Goal: Transaction & Acquisition: Purchase product/service

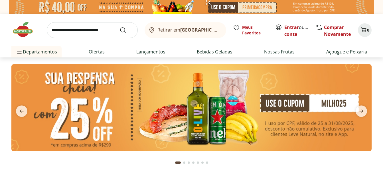
click at [267, 99] on img at bounding box center [191, 107] width 360 height 87
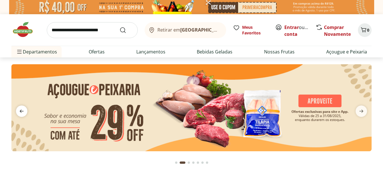
click at [23, 112] on icon "previous" at bounding box center [21, 111] width 7 height 7
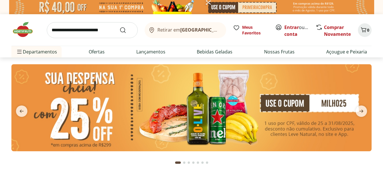
click at [217, 109] on img at bounding box center [191, 107] width 360 height 87
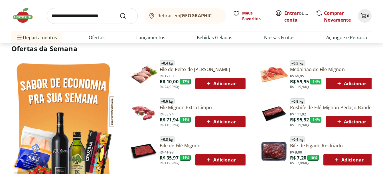
scroll to position [371, 0]
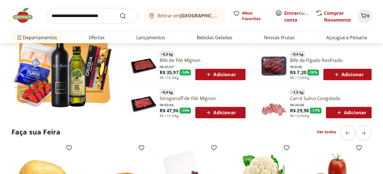
click at [239, 75] on div "Adicionar" at bounding box center [220, 75] width 41 height 10
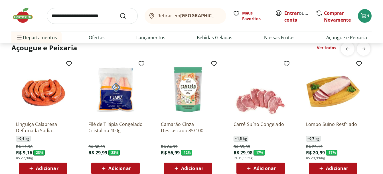
scroll to position [656, 0]
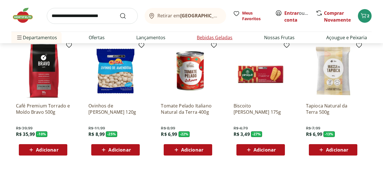
scroll to position [798, 0]
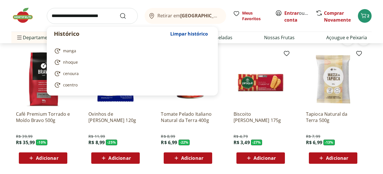
click at [105, 15] on input "search" at bounding box center [92, 16] width 91 height 16
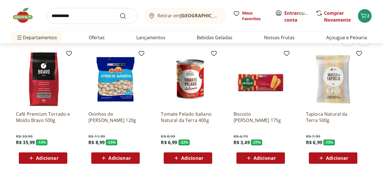
type input "**********"
click at [119, 13] on button "Submit Search" at bounding box center [126, 16] width 14 height 7
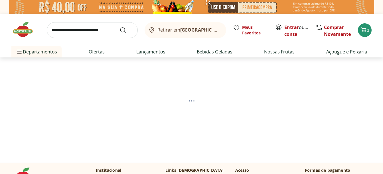
select select "**********"
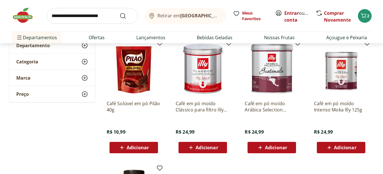
scroll to position [57, 0]
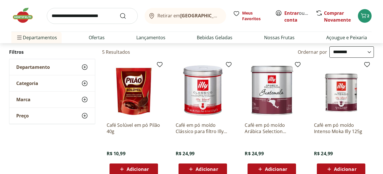
click at [78, 17] on input "search" at bounding box center [92, 16] width 91 height 16
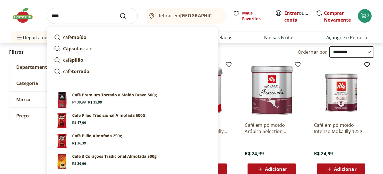
type input "****"
click at [119, 13] on button "Submit Search" at bounding box center [126, 16] width 14 height 7
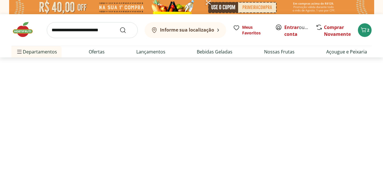
select select "**********"
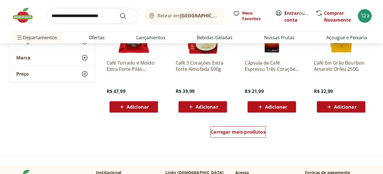
scroll to position [371, 0]
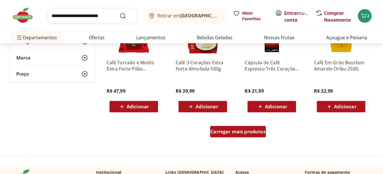
click at [256, 130] on span "Carregar mais produtos" at bounding box center [237, 132] width 55 height 5
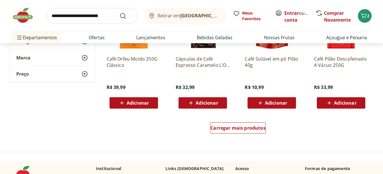
scroll to position [827, 0]
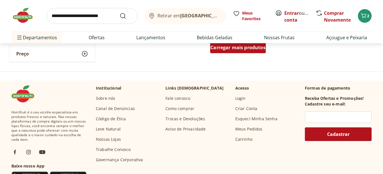
click at [257, 50] on span "Carregar mais produtos" at bounding box center [237, 47] width 55 height 5
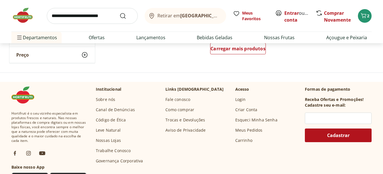
scroll to position [1169, 0]
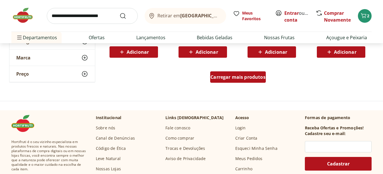
click at [244, 75] on span "Carregar mais produtos" at bounding box center [237, 77] width 55 height 5
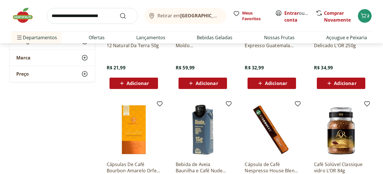
scroll to position [1254, 0]
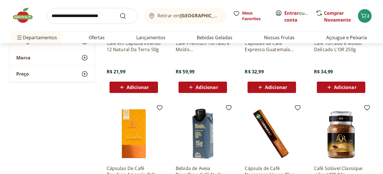
click at [350, 91] on div "Adicionar" at bounding box center [340, 87] width 39 height 10
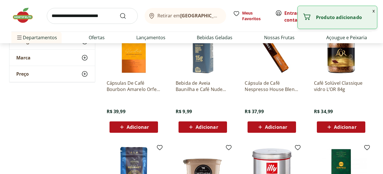
scroll to position [1425, 0]
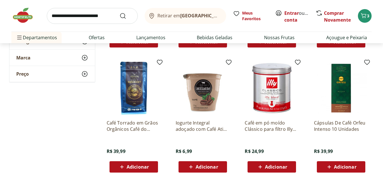
click at [129, 99] on img at bounding box center [134, 88] width 54 height 54
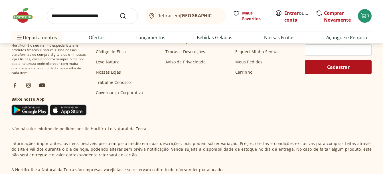
scroll to position [257, 0]
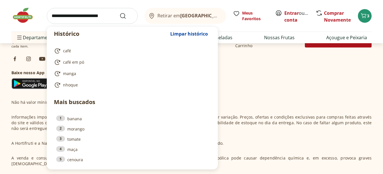
click at [87, 13] on input "search" at bounding box center [92, 16] width 91 height 16
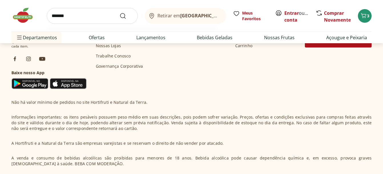
type input "*******"
click at [119, 13] on button "Submit Search" at bounding box center [126, 16] width 14 height 7
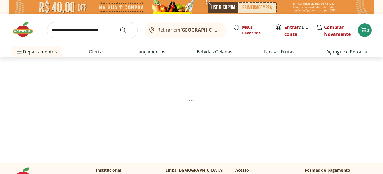
select select "**********"
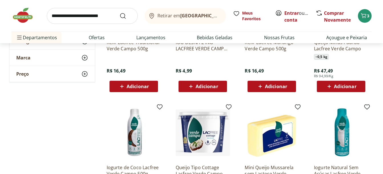
scroll to position [143, 0]
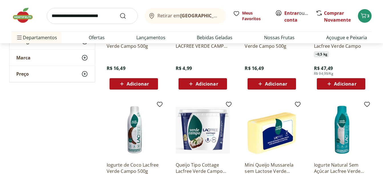
click at [354, 85] on span "Adicionar" at bounding box center [345, 84] width 22 height 5
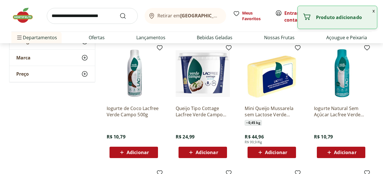
scroll to position [200, 0]
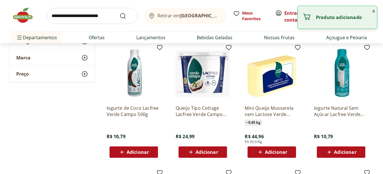
click at [361, 151] on button "Adicionar" at bounding box center [341, 152] width 48 height 11
click at [151, 152] on div "Adicionar" at bounding box center [133, 152] width 39 height 10
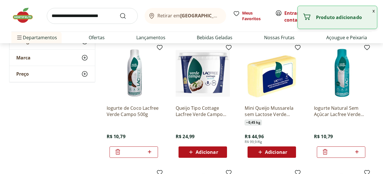
click at [152, 152] on icon at bounding box center [149, 152] width 7 height 7
type input "*"
click at [362, 151] on div "*" at bounding box center [341, 152] width 48 height 11
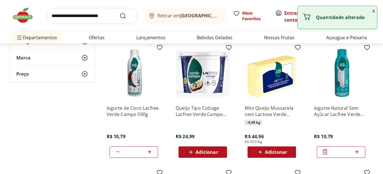
click at [360, 154] on div "*" at bounding box center [341, 152] width 48 height 11
click at [357, 154] on icon at bounding box center [356, 152] width 7 height 7
type input "*"
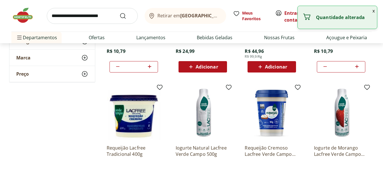
scroll to position [371, 0]
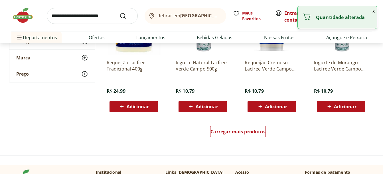
click at [286, 107] on span "Adicionar" at bounding box center [276, 107] width 22 height 5
click at [91, 4] on div "Retirar em Rio de Janeiro/RJ Meus Favoritos Entrar ou Criar conta Comprar Novam…" at bounding box center [191, 16] width 360 height 32
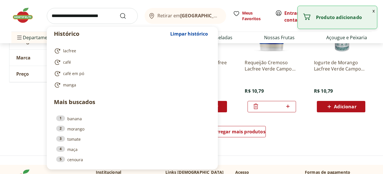
click at [92, 15] on input "search" at bounding box center [92, 16] width 91 height 16
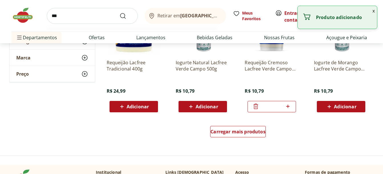
type input "***"
click at [119, 13] on button "Submit Search" at bounding box center [126, 16] width 14 height 7
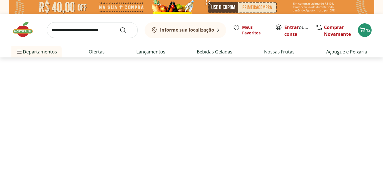
select select "**********"
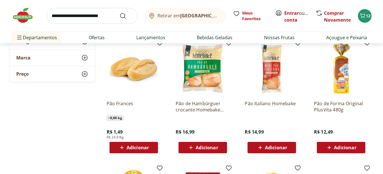
scroll to position [257, 0]
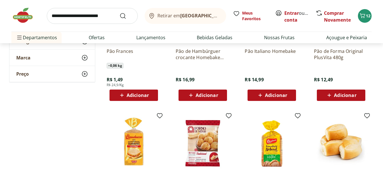
click at [152, 97] on div "Adicionar" at bounding box center [133, 95] width 39 height 10
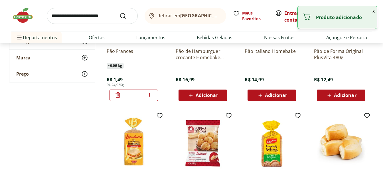
click at [152, 97] on icon at bounding box center [149, 95] width 7 height 7
click at [153, 97] on icon at bounding box center [149, 95] width 7 height 7
click at [153, 97] on div "*" at bounding box center [133, 95] width 48 height 11
click at [151, 96] on icon at bounding box center [149, 95] width 7 height 7
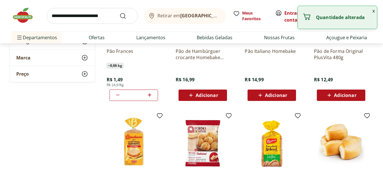
type input "*"
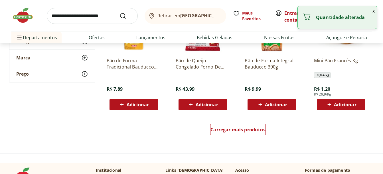
scroll to position [371, 0]
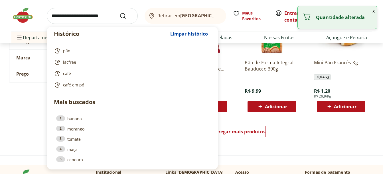
click at [92, 15] on input "search" at bounding box center [92, 16] width 91 height 16
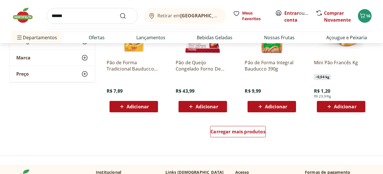
type input "******"
click at [119, 13] on button "Submit Search" at bounding box center [126, 16] width 14 height 7
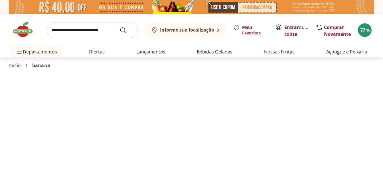
select select "**********"
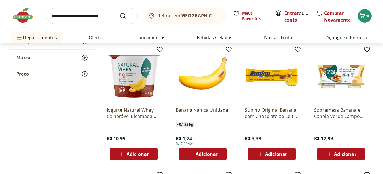
scroll to position [200, 0]
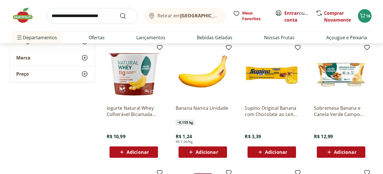
click at [221, 153] on div "Adicionar" at bounding box center [202, 152] width 39 height 10
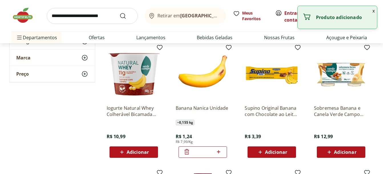
click at [221, 153] on icon at bounding box center [218, 152] width 7 height 7
type input "*"
click at [291, 149] on div "Adicionar" at bounding box center [271, 152] width 39 height 10
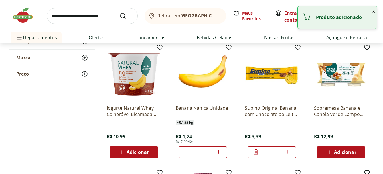
click at [291, 149] on icon at bounding box center [287, 152] width 7 height 7
type input "*"
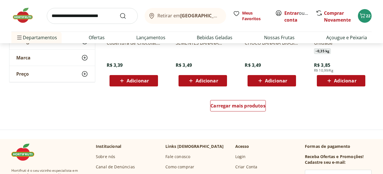
scroll to position [399, 0]
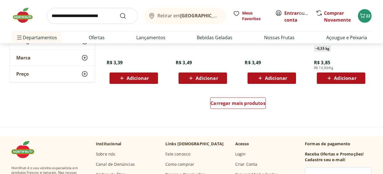
click at [98, 18] on input "search" at bounding box center [92, 16] width 91 height 16
type input "**********"
click at [119, 13] on button "Submit Search" at bounding box center [126, 16] width 14 height 7
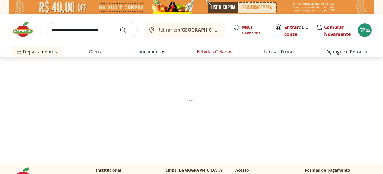
select select "**********"
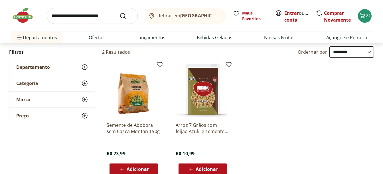
scroll to position [86, 0]
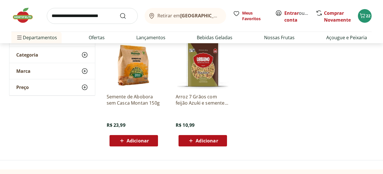
click at [149, 139] on div "Adicionar" at bounding box center [133, 141] width 39 height 10
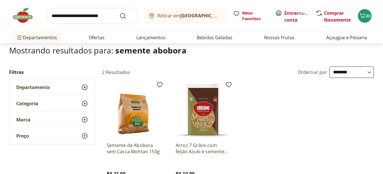
scroll to position [0, 0]
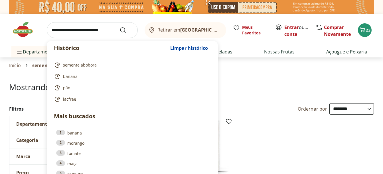
click at [100, 32] on input "search" at bounding box center [92, 30] width 91 height 16
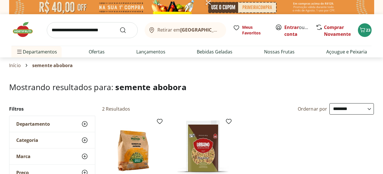
click at [97, 53] on link "Ofertas" at bounding box center [97, 51] width 16 height 7
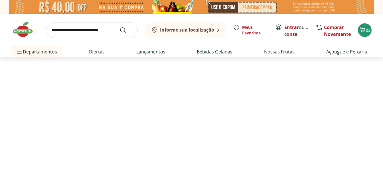
select select "**********"
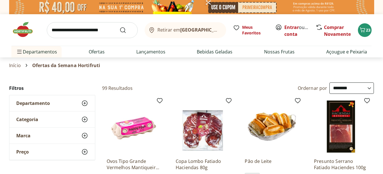
drag, startPoint x: 75, startPoint y: 32, endPoint x: 76, endPoint y: 15, distance: 18.0
click at [73, 32] on input "search" at bounding box center [92, 30] width 91 height 16
type input "*****"
click at [119, 27] on button "Submit Search" at bounding box center [126, 30] width 14 height 7
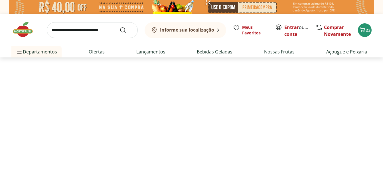
select select "**********"
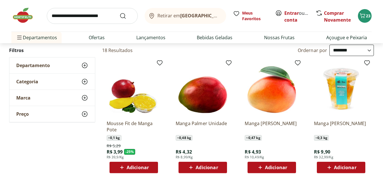
scroll to position [114, 0]
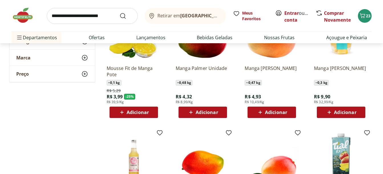
click at [359, 115] on div "Adicionar" at bounding box center [340, 112] width 39 height 10
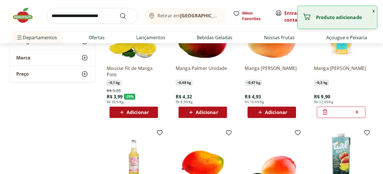
click at [360, 115] on icon at bounding box center [356, 112] width 7 height 7
type input "*"
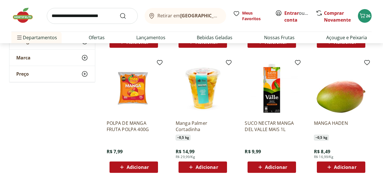
scroll to position [314, 0]
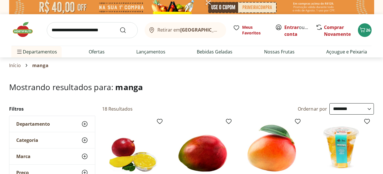
select select "**********"
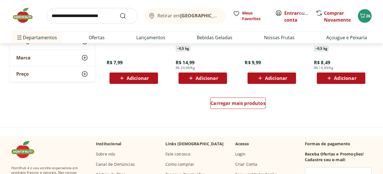
scroll to position [485, 0]
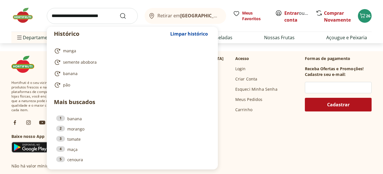
click at [97, 16] on input "search" at bounding box center [92, 16] width 91 height 16
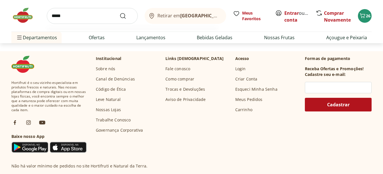
type input "*****"
click at [119, 13] on button "Submit Search" at bounding box center [126, 16] width 14 height 7
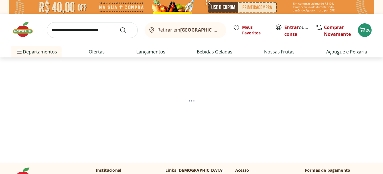
select select "**********"
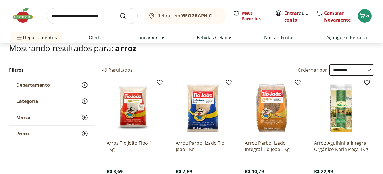
scroll to position [86, 0]
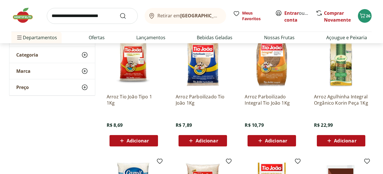
click at [149, 139] on div "Adicionar" at bounding box center [133, 141] width 39 height 10
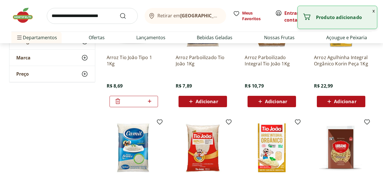
scroll to position [171, 0]
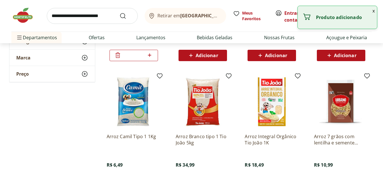
click at [86, 14] on input "search" at bounding box center [92, 16] width 91 height 16
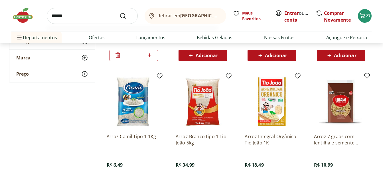
type input "******"
click at [119, 13] on button "Submit Search" at bounding box center [126, 16] width 14 height 7
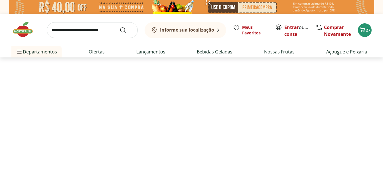
select select "**********"
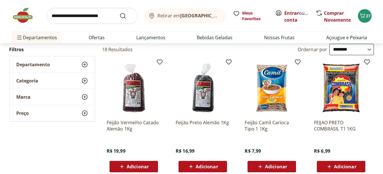
scroll to position [57, 0]
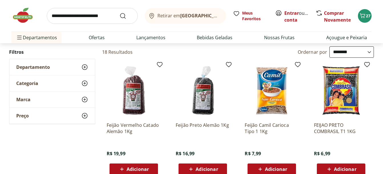
click at [360, 165] on div "Adicionar" at bounding box center [340, 169] width 39 height 10
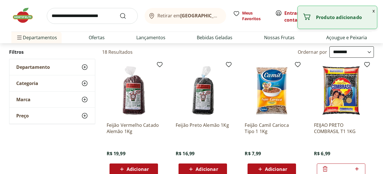
click at [89, 16] on input "search" at bounding box center [92, 16] width 91 height 16
type input "****"
click at [119, 13] on button "Submit Search" at bounding box center [126, 16] width 14 height 7
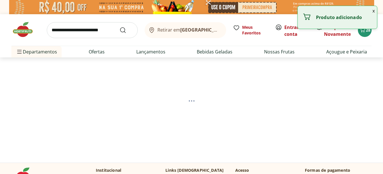
click at [90, 28] on input "search" at bounding box center [92, 30] width 91 height 16
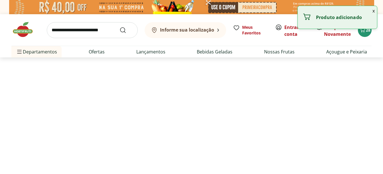
select select "**********"
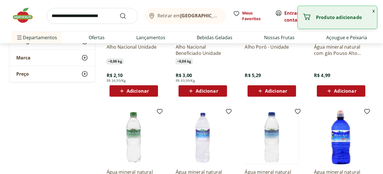
scroll to position [143, 0]
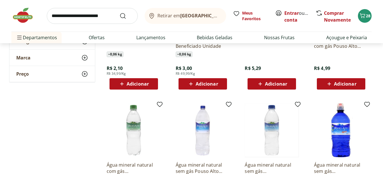
click at [155, 82] on button "Adicionar" at bounding box center [133, 83] width 48 height 11
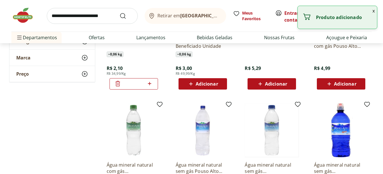
click at [155, 83] on div "*" at bounding box center [133, 83] width 48 height 11
drag, startPoint x: 155, startPoint y: 82, endPoint x: 141, endPoint y: 86, distance: 14.3
click at [141, 86] on input "*" at bounding box center [133, 84] width 25 height 6
click at [148, 84] on icon at bounding box center [149, 83] width 7 height 7
click at [148, 84] on icon at bounding box center [149, 83] width 3 height 3
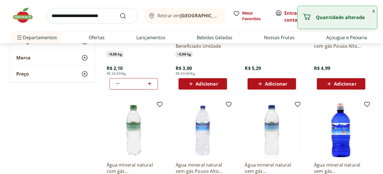
type input "*"
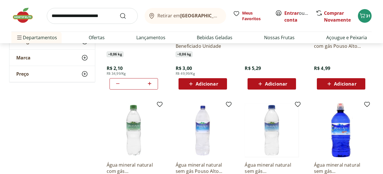
scroll to position [0, 0]
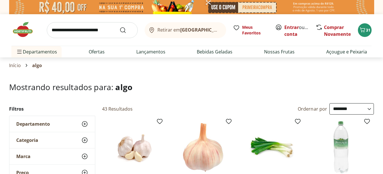
click at [95, 31] on input "search" at bounding box center [92, 30] width 91 height 16
type input "******"
click button "Submit Search" at bounding box center [126, 30] width 14 height 7
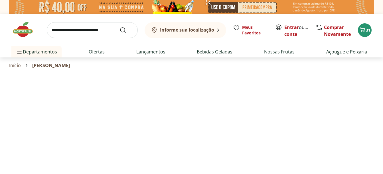
select select "**********"
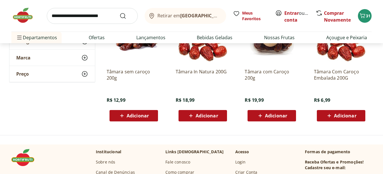
scroll to position [114, 0]
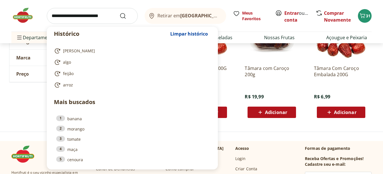
click at [103, 15] on input "search" at bounding box center [92, 16] width 91 height 16
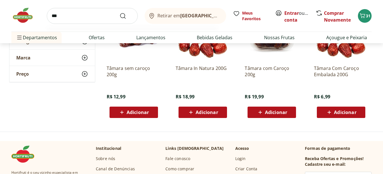
type input "****"
click button "Submit Search" at bounding box center [126, 16] width 14 height 7
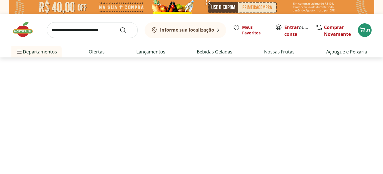
select select "**********"
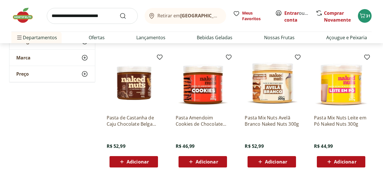
scroll to position [399, 0]
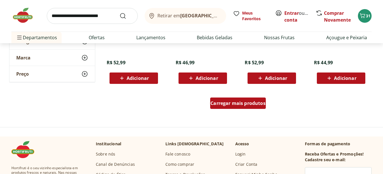
click at [227, 98] on div "Carregar mais produtos" at bounding box center [238, 103] width 56 height 11
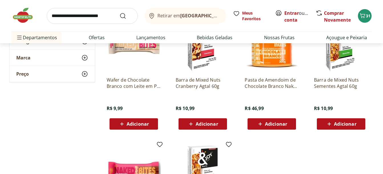
scroll to position [570, 0]
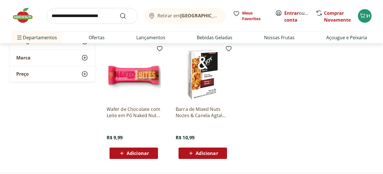
click at [97, 15] on input "search" at bounding box center [92, 16] width 91 height 16
type input "**********"
click at [119, 13] on button "Submit Search" at bounding box center [126, 16] width 14 height 7
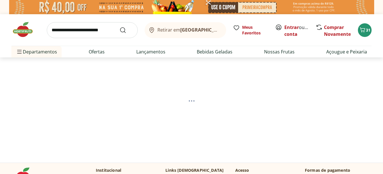
select select "**********"
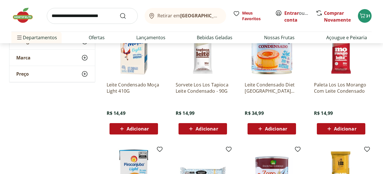
scroll to position [257, 0]
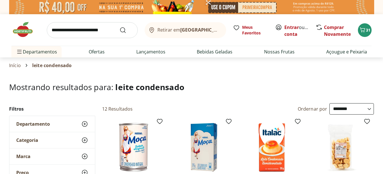
select select "**********"
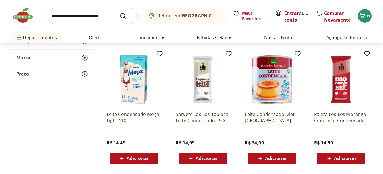
scroll to position [171, 0]
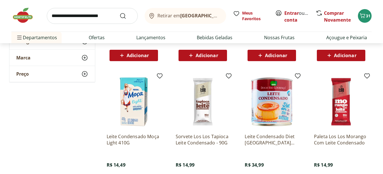
click at [105, 13] on input "search" at bounding box center [92, 16] width 91 height 16
type input "**********"
click at [119, 13] on button "Submit Search" at bounding box center [126, 16] width 14 height 7
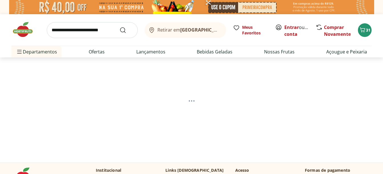
select select "**********"
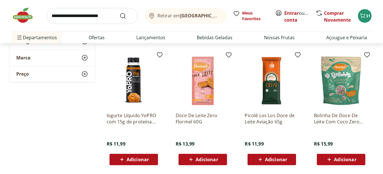
scroll to position [399, 0]
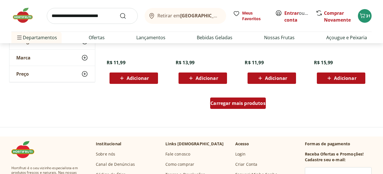
click at [236, 108] on div "Carregar mais produtos" at bounding box center [238, 103] width 56 height 11
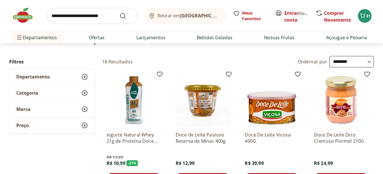
scroll to position [57, 0]
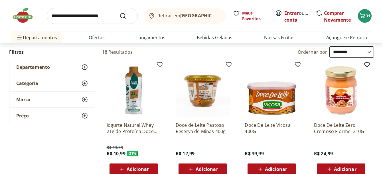
click at [210, 100] on img at bounding box center [203, 91] width 54 height 54
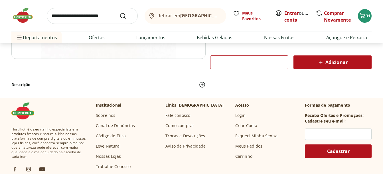
scroll to position [228, 0]
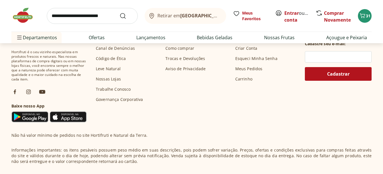
select select "**********"
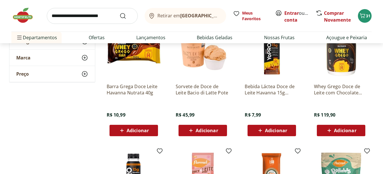
scroll to position [228, 0]
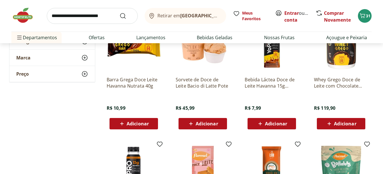
click at [290, 125] on div "Adicionar" at bounding box center [271, 124] width 39 height 10
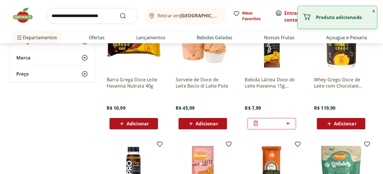
click at [290, 125] on icon at bounding box center [287, 123] width 7 height 7
type input "*"
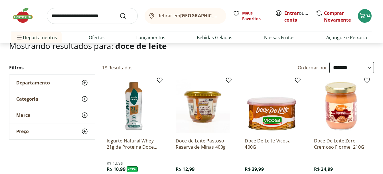
scroll to position [70, 0]
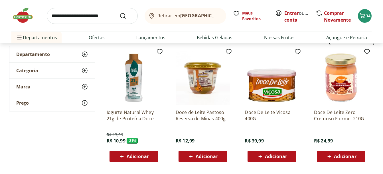
click at [356, 155] on span "Adicionar" at bounding box center [345, 157] width 22 height 5
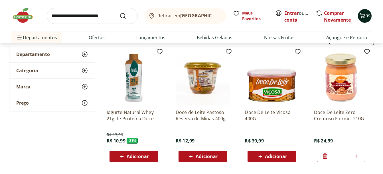
click at [369, 17] on span "35" at bounding box center [368, 15] width 5 height 5
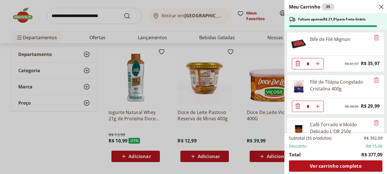
click at [112, 15] on div "Meu Carrinho 35 Faltam apenas R$ 21,91 para Frete Grátis Bife de Filé Mignon * …" at bounding box center [193, 87] width 387 height 174
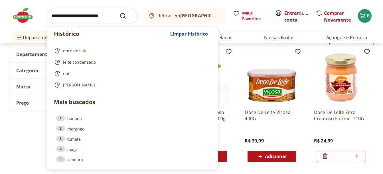
click at [111, 15] on input "search" at bounding box center [92, 16] width 91 height 16
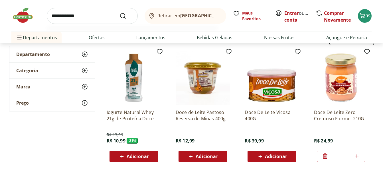
type input "**********"
click at [119, 13] on button "Submit Search" at bounding box center [126, 16] width 14 height 7
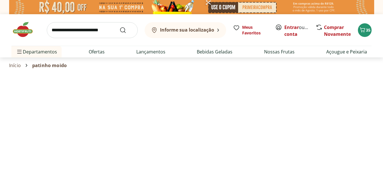
select select "**********"
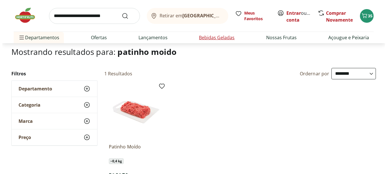
scroll to position [86, 0]
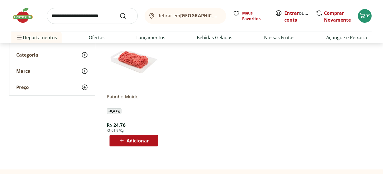
click at [156, 139] on button "Adicionar" at bounding box center [133, 140] width 48 height 11
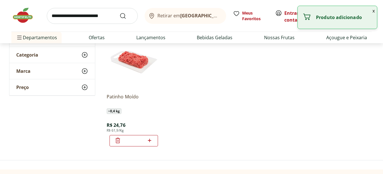
click at [152, 143] on icon at bounding box center [149, 140] width 7 height 7
type input "*"
click at [307, 63] on ul "Patinho Moído ~ 0,4 kg R$ 24,76 R$ 61,9/Kg *" at bounding box center [238, 91] width 272 height 121
click at [374, 9] on button "x" at bounding box center [373, 11] width 7 height 10
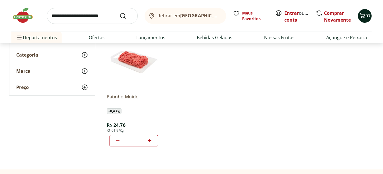
click at [365, 16] on icon "Carrinho" at bounding box center [362, 15] width 7 height 7
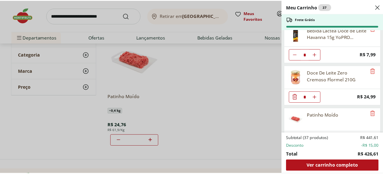
scroll to position [668, 0]
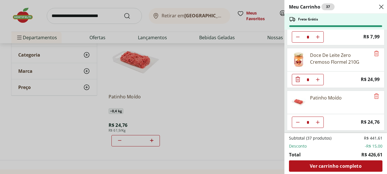
click at [19, 19] on div "Meu Carrinho 37 Frete Grátis Bife de Filé Mignon * Original price: R$ 41,97 Pri…" at bounding box center [193, 87] width 387 height 174
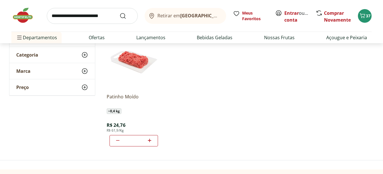
click at [21, 19] on img at bounding box center [25, 15] width 29 height 17
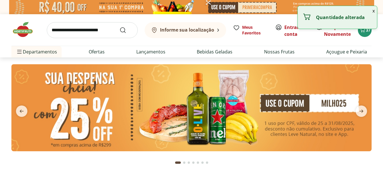
type input "*"
click at [362, 34] on span "Carrinho" at bounding box center [362, 30] width 7 height 7
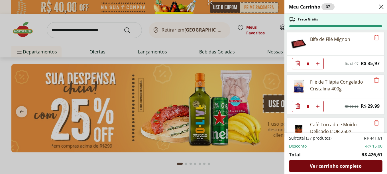
click at [338, 167] on span "Ver carrinho completo" at bounding box center [336, 166] width 52 height 5
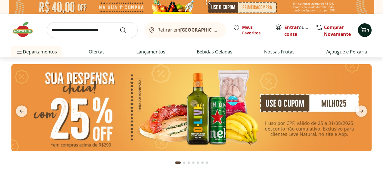
click at [366, 31] on icon "Carrinho" at bounding box center [363, 30] width 7 height 7
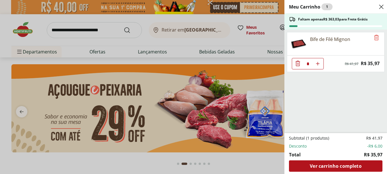
click at [383, 5] on use "Close" at bounding box center [381, 6] width 7 height 7
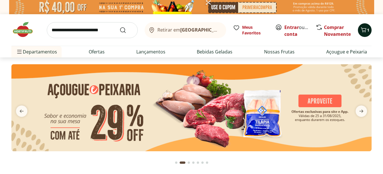
click at [367, 30] on span "1" at bounding box center [368, 29] width 2 height 5
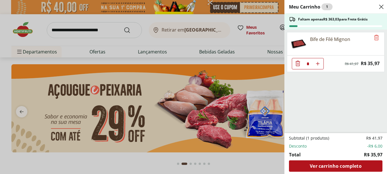
click at [378, 4] on icon "Close" at bounding box center [381, 6] width 7 height 7
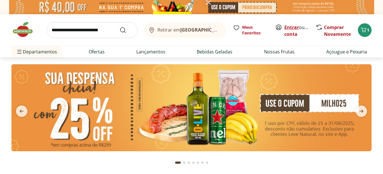
click at [296, 29] on link "Entrar" at bounding box center [291, 27] width 15 height 6
click at [364, 33] on span "Carrinho" at bounding box center [363, 30] width 7 height 7
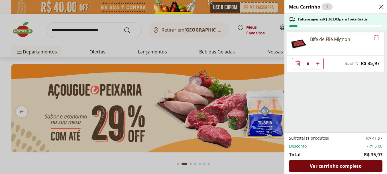
click at [345, 167] on span "Ver carrinho completo" at bounding box center [336, 166] width 52 height 5
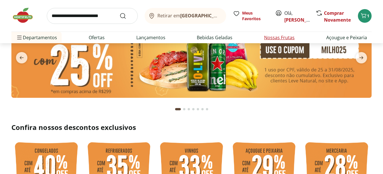
scroll to position [57, 0]
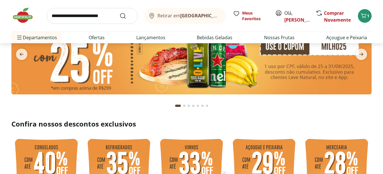
click at [275, 56] on img at bounding box center [191, 50] width 360 height 87
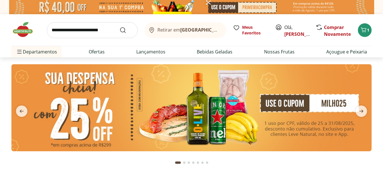
click at [273, 127] on img at bounding box center [191, 107] width 360 height 87
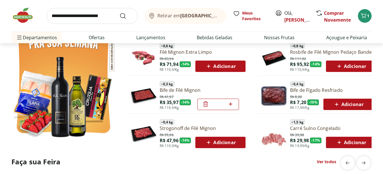
scroll to position [342, 0]
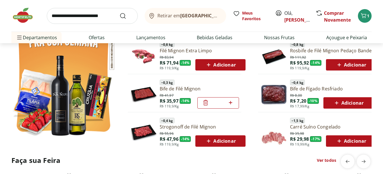
click at [232, 103] on icon at bounding box center [230, 102] width 7 height 7
type input "*"
click at [366, 103] on div "Adicionar" at bounding box center [348, 103] width 41 height 10
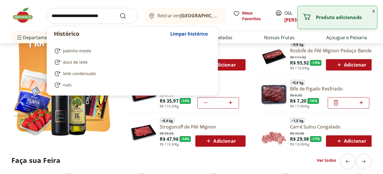
click at [79, 11] on input "search" at bounding box center [92, 16] width 91 height 16
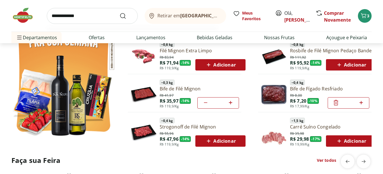
type input "**********"
click at [119, 13] on button "Submit Search" at bounding box center [126, 16] width 14 height 7
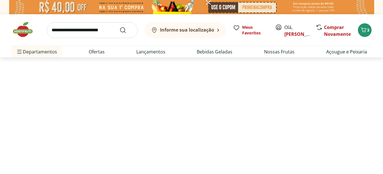
select select "**********"
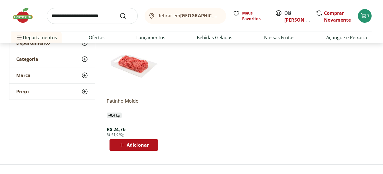
scroll to position [86, 0]
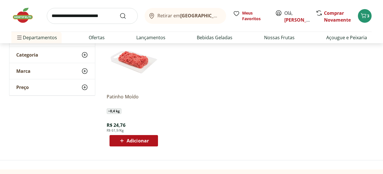
click at [152, 142] on div "Adicionar" at bounding box center [133, 141] width 39 height 10
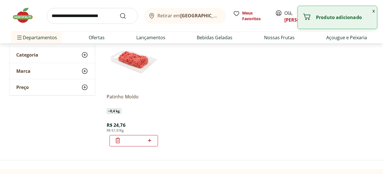
click at [153, 142] on div "*" at bounding box center [133, 140] width 48 height 11
click at [150, 141] on icon at bounding box center [149, 140] width 3 height 3
type input "*"
click at [256, 90] on ul "Patinho Moído ~ 0,4 kg R$ 24,76 R$ 61,9/Kg *" at bounding box center [238, 91] width 272 height 121
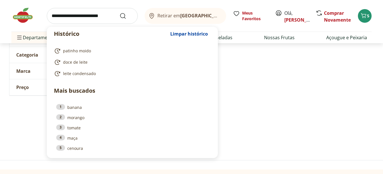
click at [81, 8] on input "search" at bounding box center [92, 16] width 91 height 16
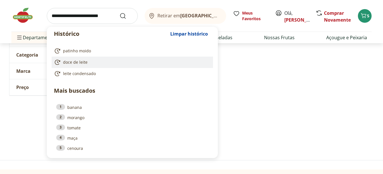
click at [88, 62] on link "doce de leite" at bounding box center [131, 62] width 155 height 7
type input "**********"
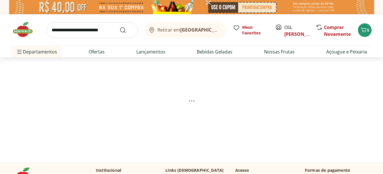
select select "**********"
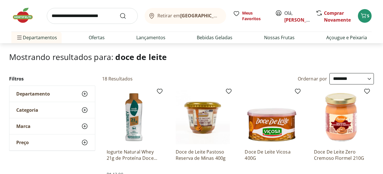
scroll to position [86, 0]
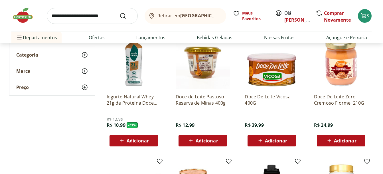
click at [354, 143] on span "Adicionar" at bounding box center [345, 141] width 22 height 5
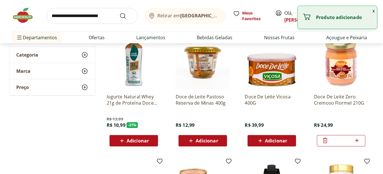
click at [84, 18] on input "search" at bounding box center [92, 16] width 91 height 16
type input "*****"
click at [119, 13] on button "Submit Search" at bounding box center [126, 16] width 14 height 7
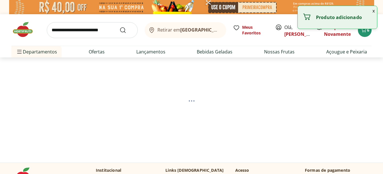
select select "**********"
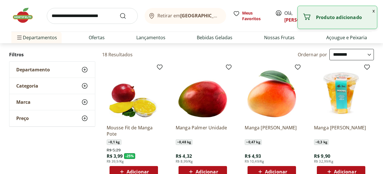
scroll to position [57, 0]
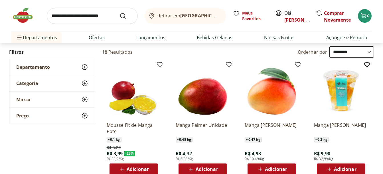
click at [359, 169] on div "Adicionar" at bounding box center [340, 169] width 39 height 10
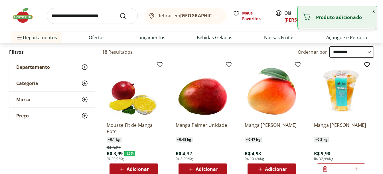
click at [359, 169] on icon at bounding box center [356, 169] width 7 height 7
type input "*"
click at [72, 23] on input "search" at bounding box center [92, 16] width 91 height 16
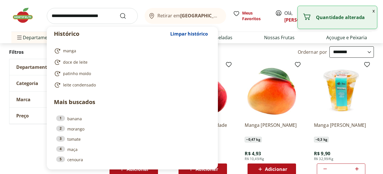
type input "*"
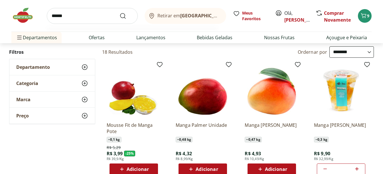
type input "******"
click at [119, 13] on button "Submit Search" at bounding box center [126, 16] width 14 height 7
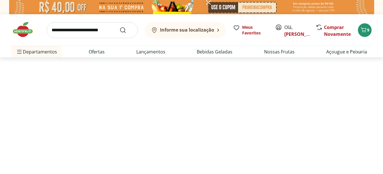
select select "**********"
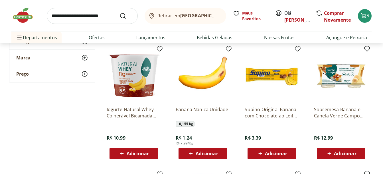
scroll to position [228, 0]
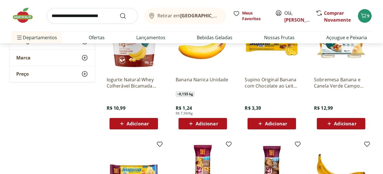
click at [217, 124] on span "Adicionar" at bounding box center [207, 124] width 22 height 5
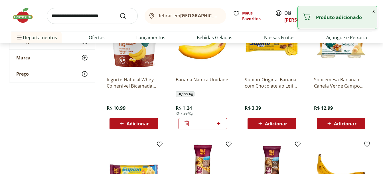
click at [217, 124] on icon at bounding box center [218, 123] width 7 height 7
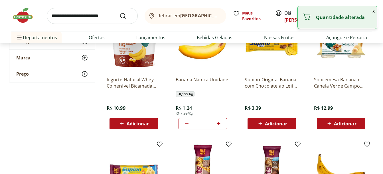
click at [217, 124] on icon at bounding box center [218, 123] width 7 height 7
type input "*"
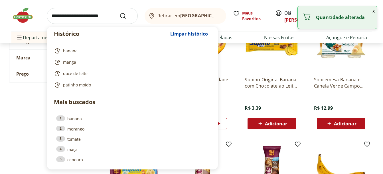
click at [92, 15] on input "search" at bounding box center [92, 16] width 91 height 16
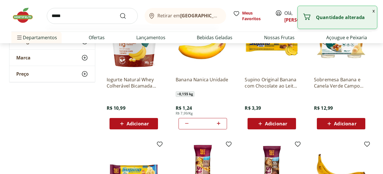
type input "*****"
click at [119, 13] on button "Submit Search" at bounding box center [126, 16] width 14 height 7
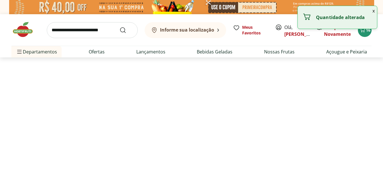
select select "**********"
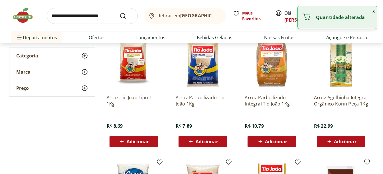
scroll to position [86, 0]
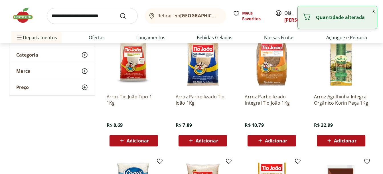
click at [153, 138] on button "Adicionar" at bounding box center [133, 140] width 48 height 11
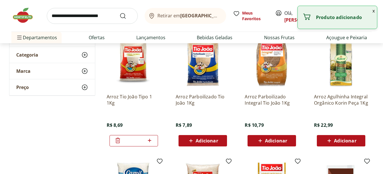
click at [89, 16] on input "search" at bounding box center [92, 16] width 91 height 16
type input "******"
click at [119, 13] on button "Submit Search" at bounding box center [126, 16] width 14 height 7
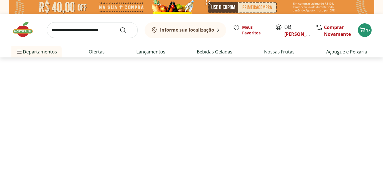
select select "**********"
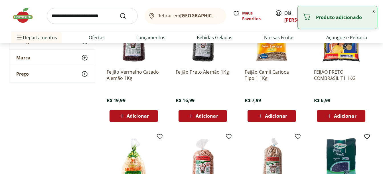
scroll to position [114, 0]
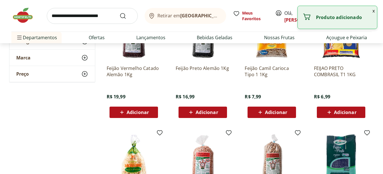
click at [345, 113] on span "Adicionar" at bounding box center [345, 112] width 22 height 5
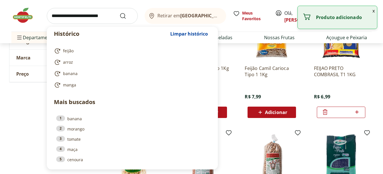
click at [92, 16] on input "search" at bounding box center [92, 16] width 91 height 16
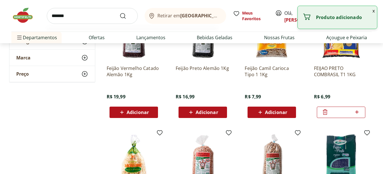
type input "*******"
click at [119, 13] on button "Submit Search" at bounding box center [126, 16] width 14 height 7
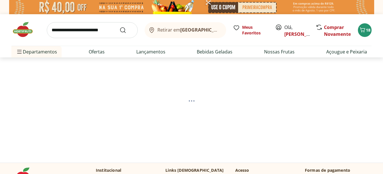
select select "**********"
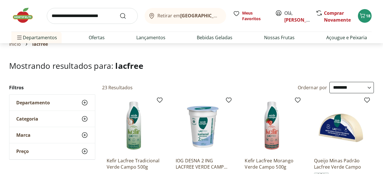
scroll to position [57, 0]
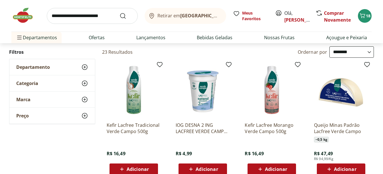
click at [347, 171] on span "Adicionar" at bounding box center [345, 169] width 22 height 5
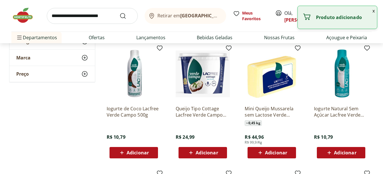
scroll to position [200, 0]
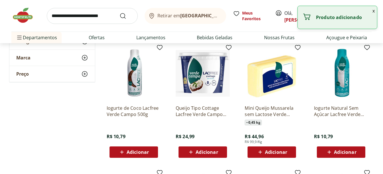
click at [148, 155] on span "Adicionar" at bounding box center [138, 152] width 22 height 5
click at [148, 155] on icon at bounding box center [149, 152] width 7 height 7
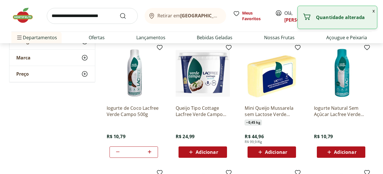
click at [148, 155] on icon at bounding box center [149, 152] width 7 height 7
type input "*"
click at [362, 150] on button "Adicionar" at bounding box center [341, 152] width 48 height 11
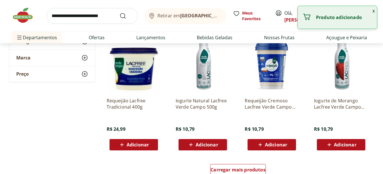
scroll to position [371, 0]
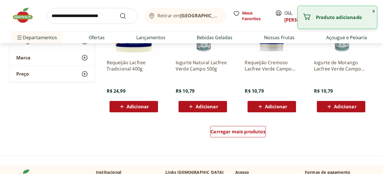
click at [290, 108] on div "Adicionar" at bounding box center [271, 107] width 39 height 10
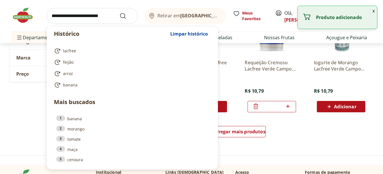
click at [107, 17] on input "search" at bounding box center [92, 16] width 91 height 16
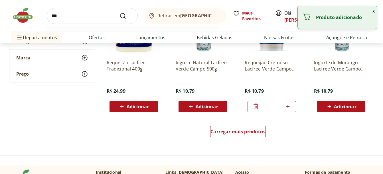
type input "***"
click at [119, 13] on button "Submit Search" at bounding box center [126, 16] width 14 height 7
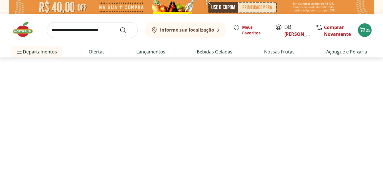
select select "**********"
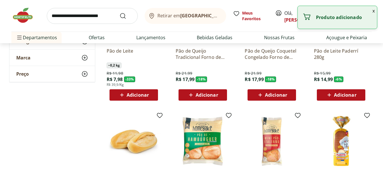
scroll to position [200, 0]
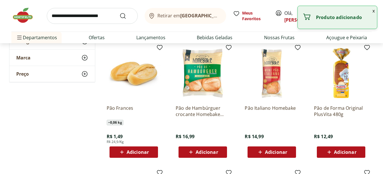
click at [153, 152] on button "Adicionar" at bounding box center [133, 152] width 48 height 11
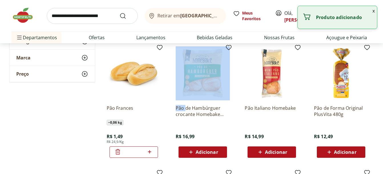
click at [153, 152] on div "*" at bounding box center [133, 152] width 48 height 11
drag, startPoint x: 153, startPoint y: 152, endPoint x: 150, endPoint y: 152, distance: 3.7
click at [150, 152] on icon at bounding box center [149, 152] width 7 height 7
click at [150, 152] on icon at bounding box center [149, 152] width 3 height 3
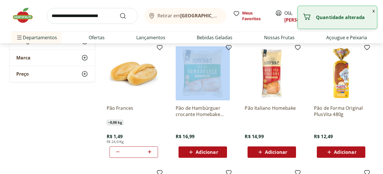
click at [150, 152] on icon at bounding box center [149, 152] width 3 height 3
type input "*"
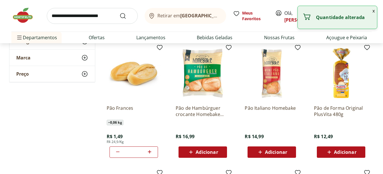
click at [82, 19] on input "search" at bounding box center [92, 16] width 91 height 16
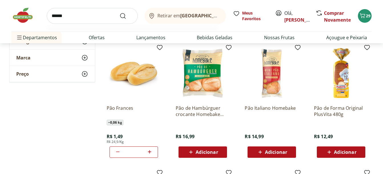
type input "******"
click at [119, 13] on button "Submit Search" at bounding box center [126, 16] width 14 height 7
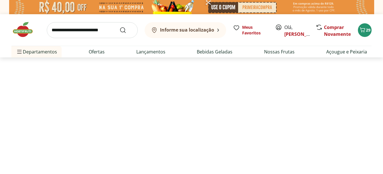
select select "**********"
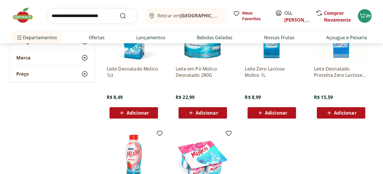
scroll to position [114, 0]
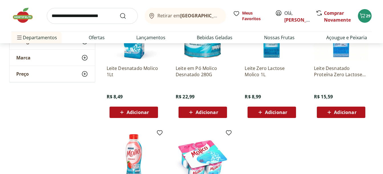
click at [223, 111] on button "Adicionar" at bounding box center [202, 112] width 48 height 11
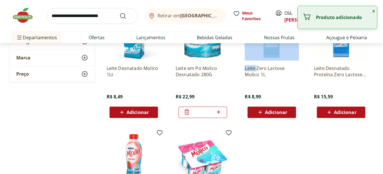
click at [223, 111] on div "*" at bounding box center [202, 112] width 48 height 11
drag, startPoint x: 223, startPoint y: 111, endPoint x: 220, endPoint y: 112, distance: 3.3
click at [221, 112] on icon at bounding box center [218, 112] width 7 height 7
click at [220, 112] on icon at bounding box center [218, 112] width 7 height 7
click at [185, 111] on icon at bounding box center [186, 112] width 7 height 7
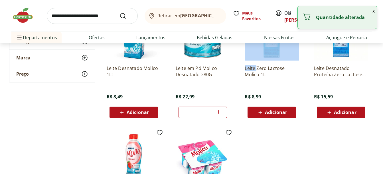
type input "*"
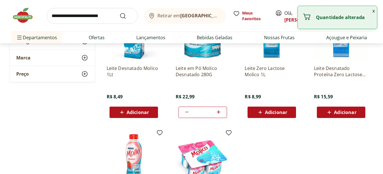
click at [93, 17] on input "search" at bounding box center [92, 16] width 91 height 16
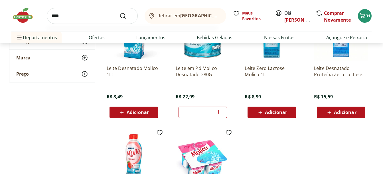
type input "****"
click at [119, 13] on button "Submit Search" at bounding box center [126, 16] width 14 height 7
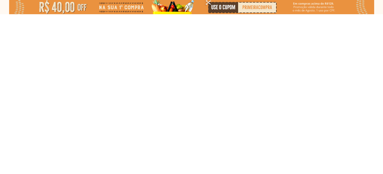
select select "**********"
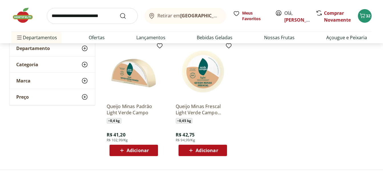
scroll to position [86, 0]
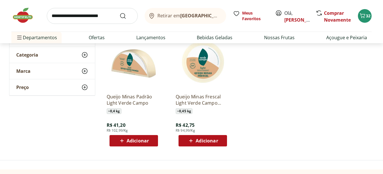
click at [143, 139] on span "Adicionar" at bounding box center [138, 141] width 22 height 5
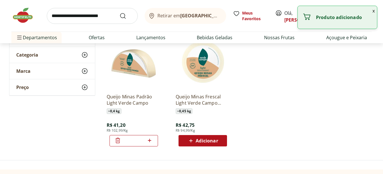
click at [116, 141] on icon at bounding box center [117, 140] width 7 height 7
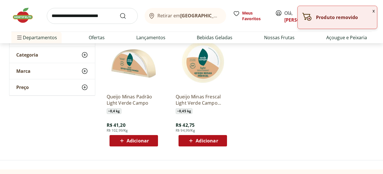
click at [220, 140] on div "Adicionar" at bounding box center [202, 141] width 39 height 10
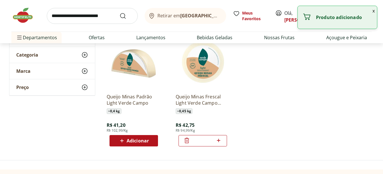
click at [84, 17] on input "search" at bounding box center [92, 16] width 91 height 16
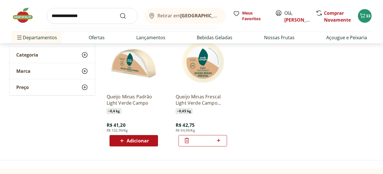
type input "**********"
click at [119, 13] on button "Submit Search" at bounding box center [126, 16] width 14 height 7
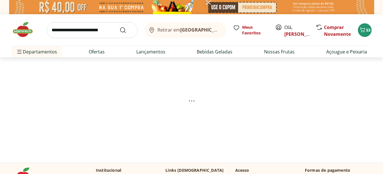
select select "**********"
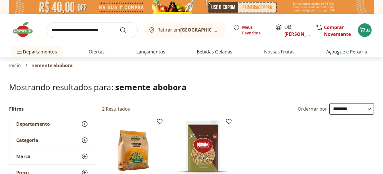
scroll to position [86, 0]
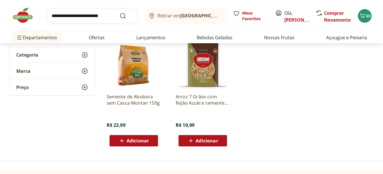
click at [148, 140] on span "Adicionar" at bounding box center [138, 141] width 22 height 5
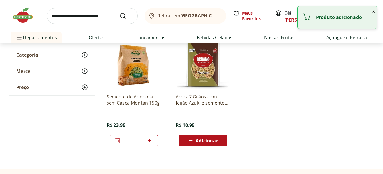
click at [25, 19] on img at bounding box center [25, 15] width 29 height 17
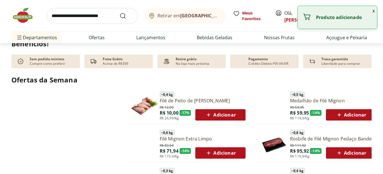
scroll to position [257, 0]
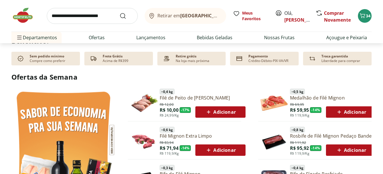
click at [92, 15] on input "search" at bounding box center [92, 16] width 91 height 16
type input "********"
click at [119, 13] on button "Submit Search" at bounding box center [126, 16] width 14 height 7
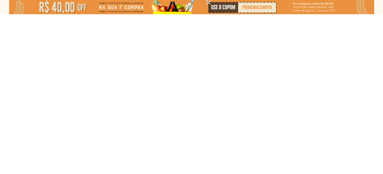
select select "**********"
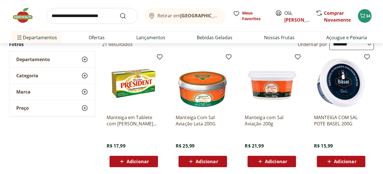
scroll to position [114, 0]
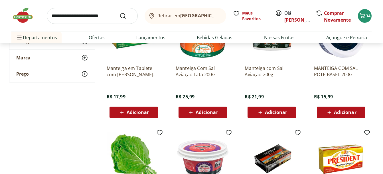
click at [149, 114] on span "Adicionar" at bounding box center [138, 112] width 22 height 5
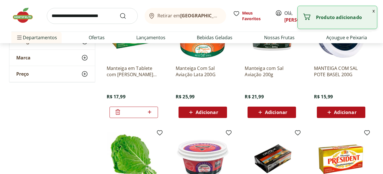
click at [100, 17] on input "search" at bounding box center [92, 16] width 91 height 16
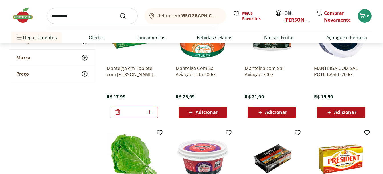
type input "*********"
click at [119, 13] on button "Submit Search" at bounding box center [126, 16] width 14 height 7
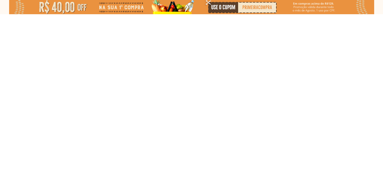
select select "**********"
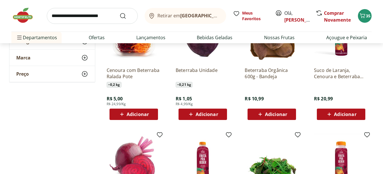
scroll to position [114, 0]
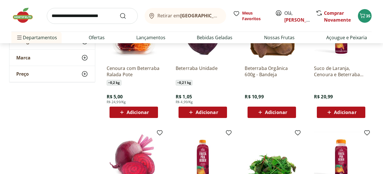
click at [219, 114] on div "Adicionar" at bounding box center [202, 112] width 39 height 10
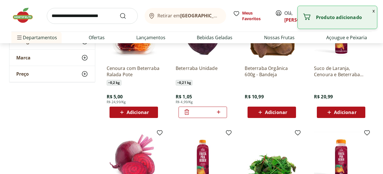
click at [219, 114] on icon at bounding box center [218, 112] width 7 height 7
type input "*"
click at [87, 15] on input "search" at bounding box center [92, 16] width 91 height 16
type input "*******"
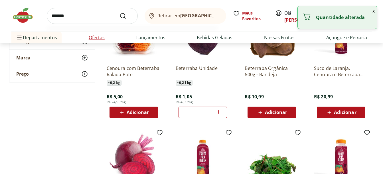
click at [119, 13] on button "Submit Search" at bounding box center [126, 16] width 14 height 7
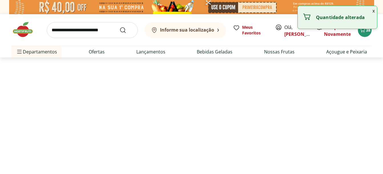
select select "**********"
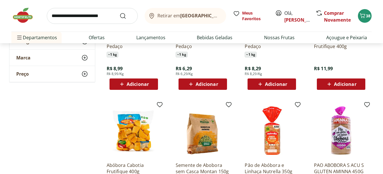
scroll to position [143, 0]
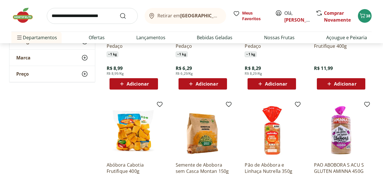
click at [222, 84] on div "Adicionar" at bounding box center [202, 84] width 39 height 10
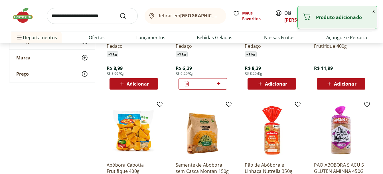
click at [222, 84] on icon at bounding box center [218, 83] width 7 height 7
type input "*"
click at [26, 16] on img at bounding box center [25, 15] width 29 height 17
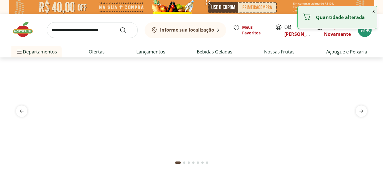
type input "*"
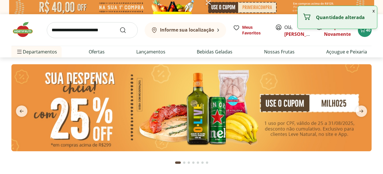
type input "*"
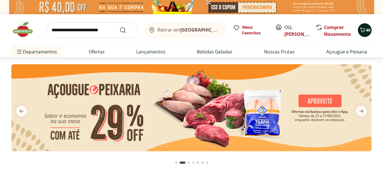
click at [365, 30] on icon "Carrinho" at bounding box center [362, 30] width 7 height 7
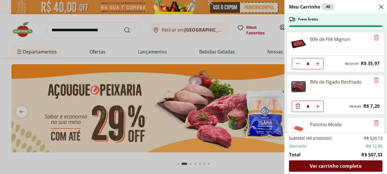
click at [361, 168] on span "Ver carrinho completo" at bounding box center [336, 166] width 52 height 5
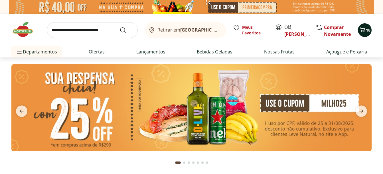
click at [366, 32] on span "18" at bounding box center [368, 29] width 5 height 5
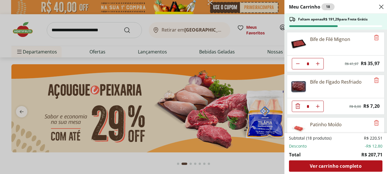
click at [382, 7] on use "Close" at bounding box center [381, 6] width 7 height 7
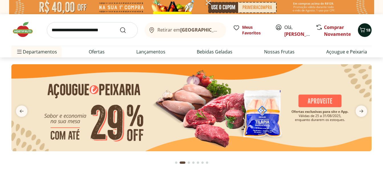
click at [366, 34] on div "18" at bounding box center [364, 30] width 5 height 9
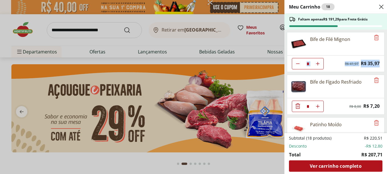
drag, startPoint x: 383, startPoint y: 40, endPoint x: 384, endPoint y: 61, distance: 21.1
click at [383, 61] on ul "Bife de Filé Mignon * Original price: R$ 41,97 Price: R$ 35,97 Bife de Fígado R…" at bounding box center [334, 82] width 101 height 104
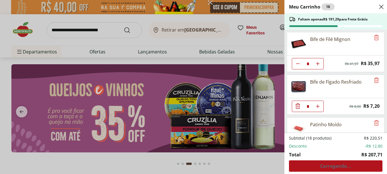
click at [193, 40] on div "Meu Carrinho 18 Faltam apenas R$ 191,29 para Frete Grátis Bife de Filé Mignon *…" at bounding box center [193, 87] width 387 height 174
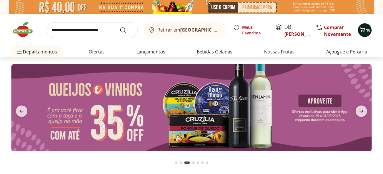
click at [367, 30] on span "18" at bounding box center [368, 29] width 5 height 5
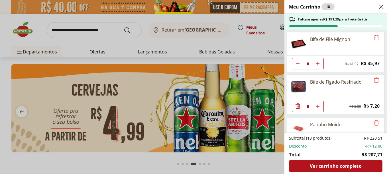
click at [74, 31] on div "Meu Carrinho 18 Faltam apenas R$ 191,29 para Frete Grátis Bife de Filé Mignon *…" at bounding box center [193, 87] width 387 height 174
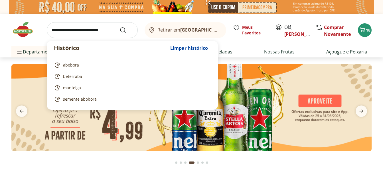
click at [74, 31] on input "search" at bounding box center [92, 30] width 91 height 16
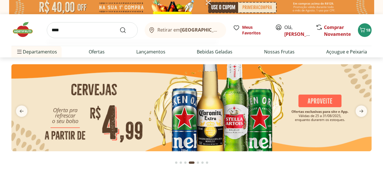
type input "****"
click at [119, 27] on button "Submit Search" at bounding box center [126, 30] width 14 height 7
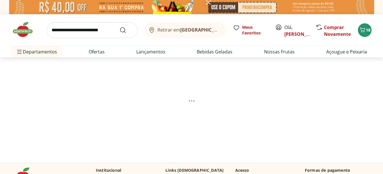
click at [91, 32] on input "search" at bounding box center [92, 30] width 91 height 16
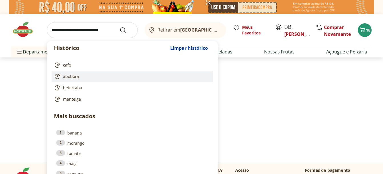
click at [91, 75] on link "abobora" at bounding box center [131, 76] width 155 height 7
type input "*******"
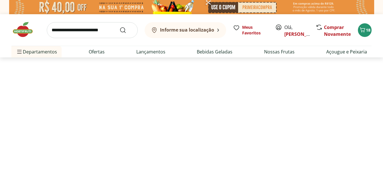
select select "**********"
